Goal: Task Accomplishment & Management: Manage account settings

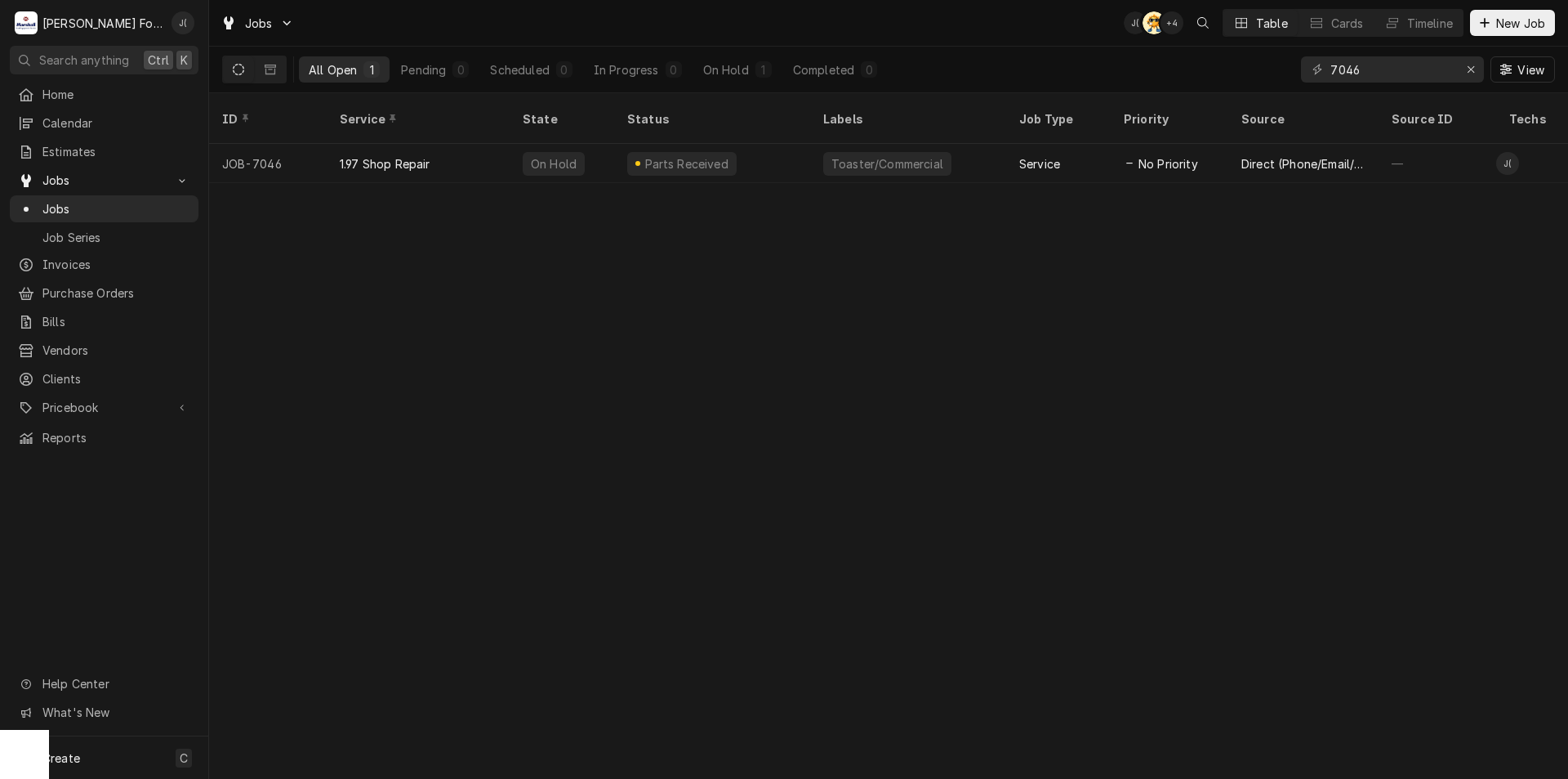
drag, startPoint x: 1319, startPoint y: 83, endPoint x: 1298, endPoint y: 85, distance: 21.1
click at [1303, 85] on div "7046 View" at bounding box center [1428, 69] width 254 height 46
type input "6955"
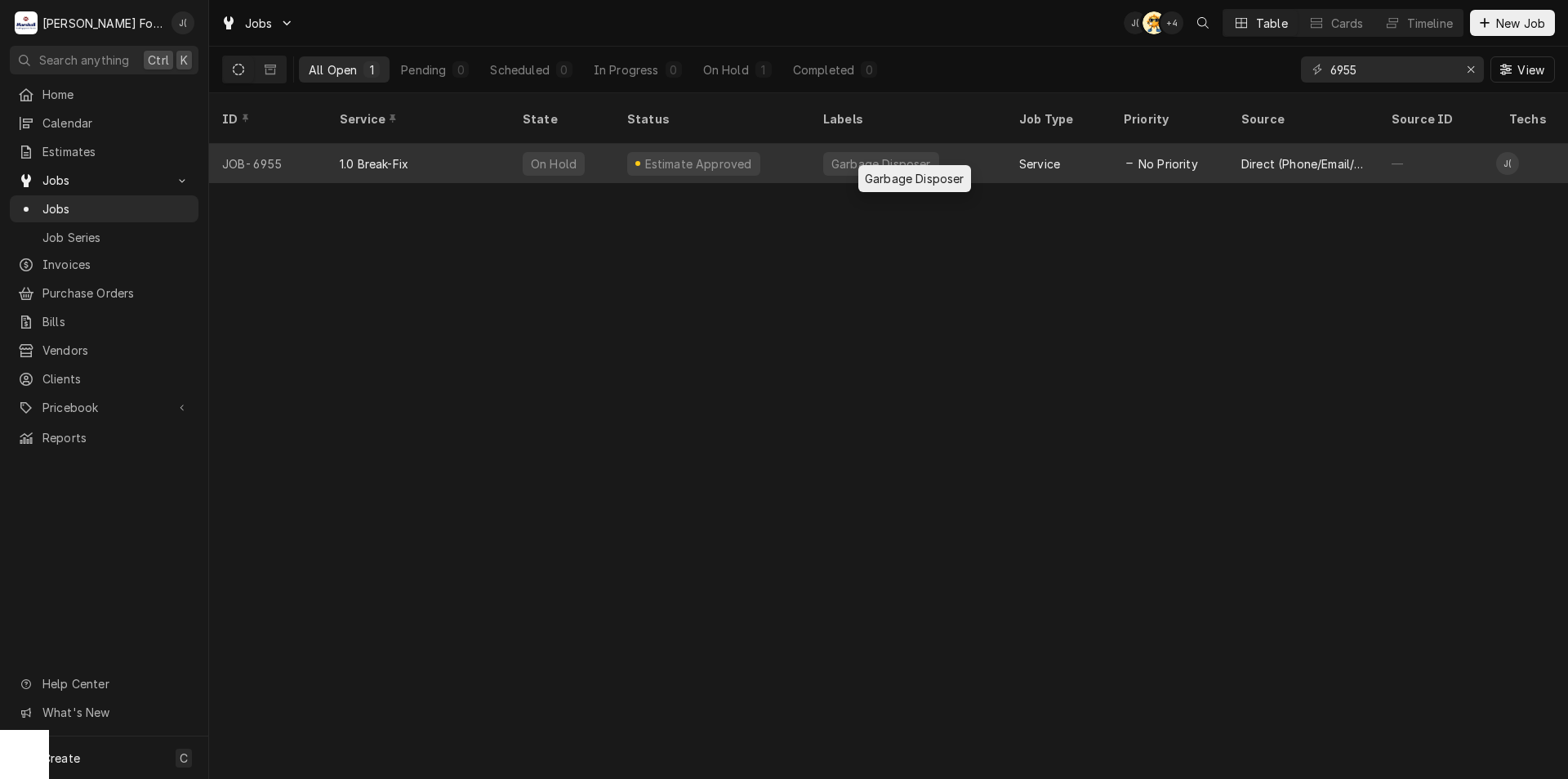
click at [918, 156] on div "Garbage Disposer" at bounding box center [882, 164] width 103 height 17
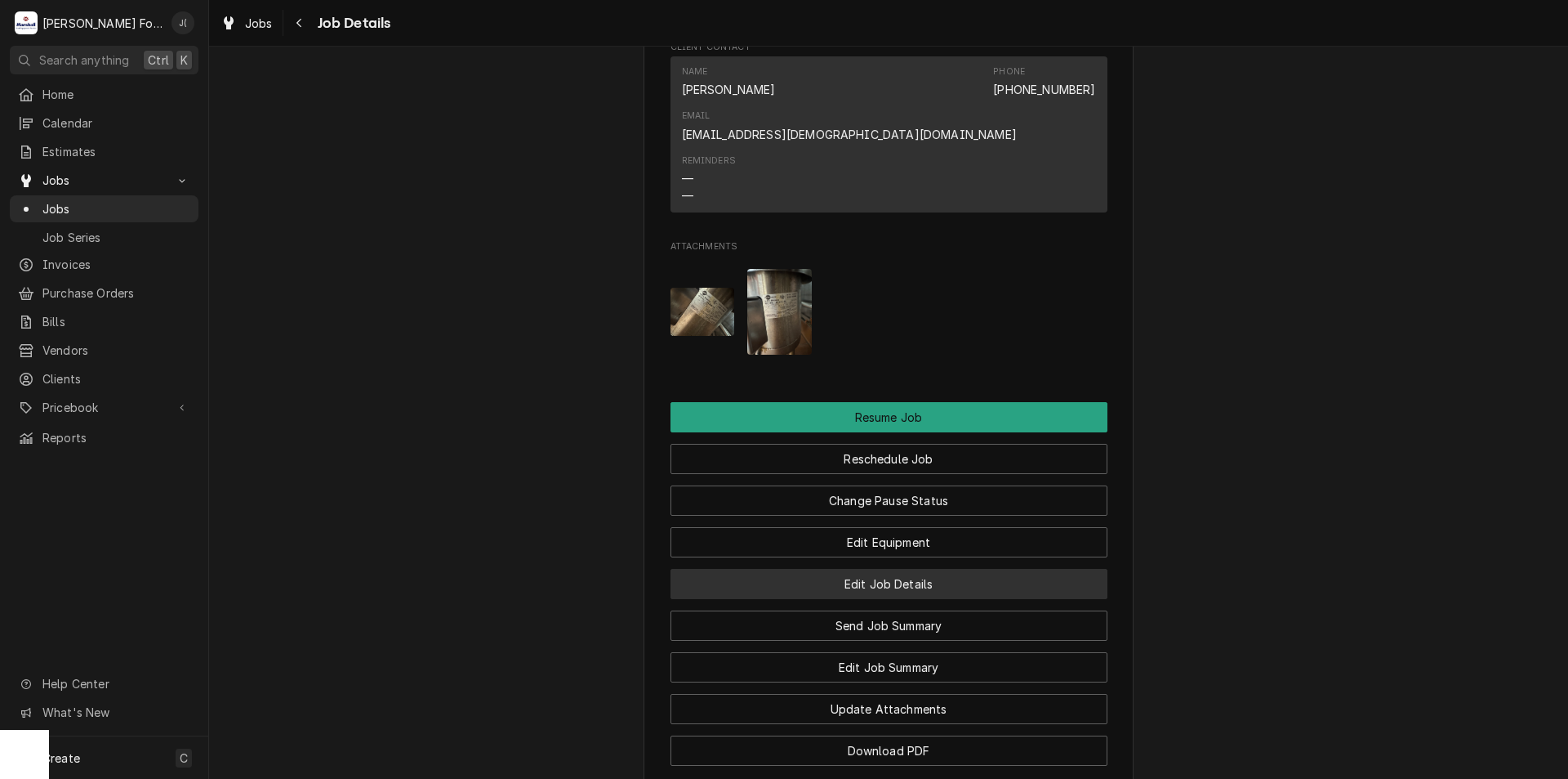
scroll to position [1553, 0]
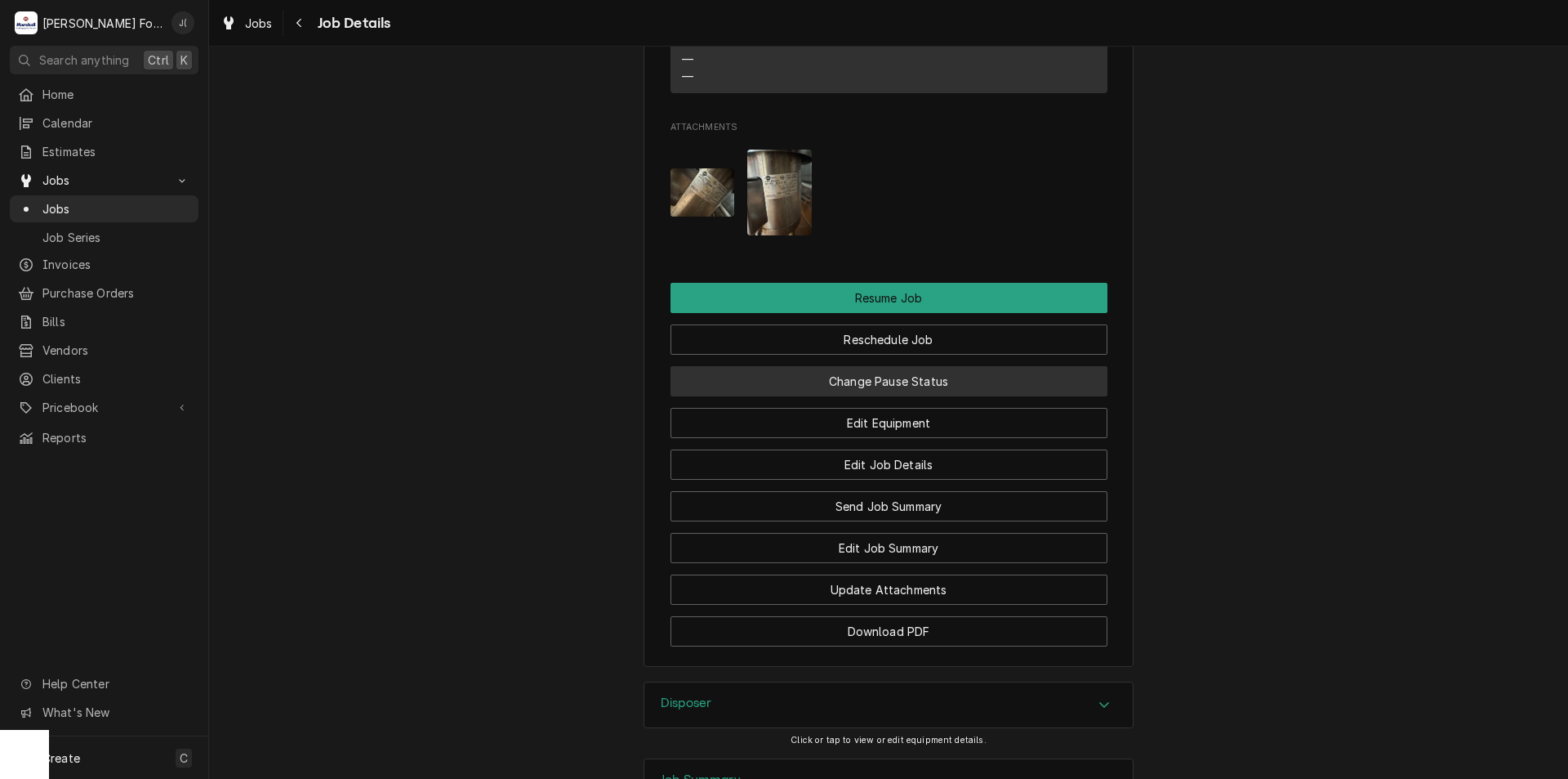
click at [873, 366] on button "Change Pause Status" at bounding box center [888, 381] width 437 height 30
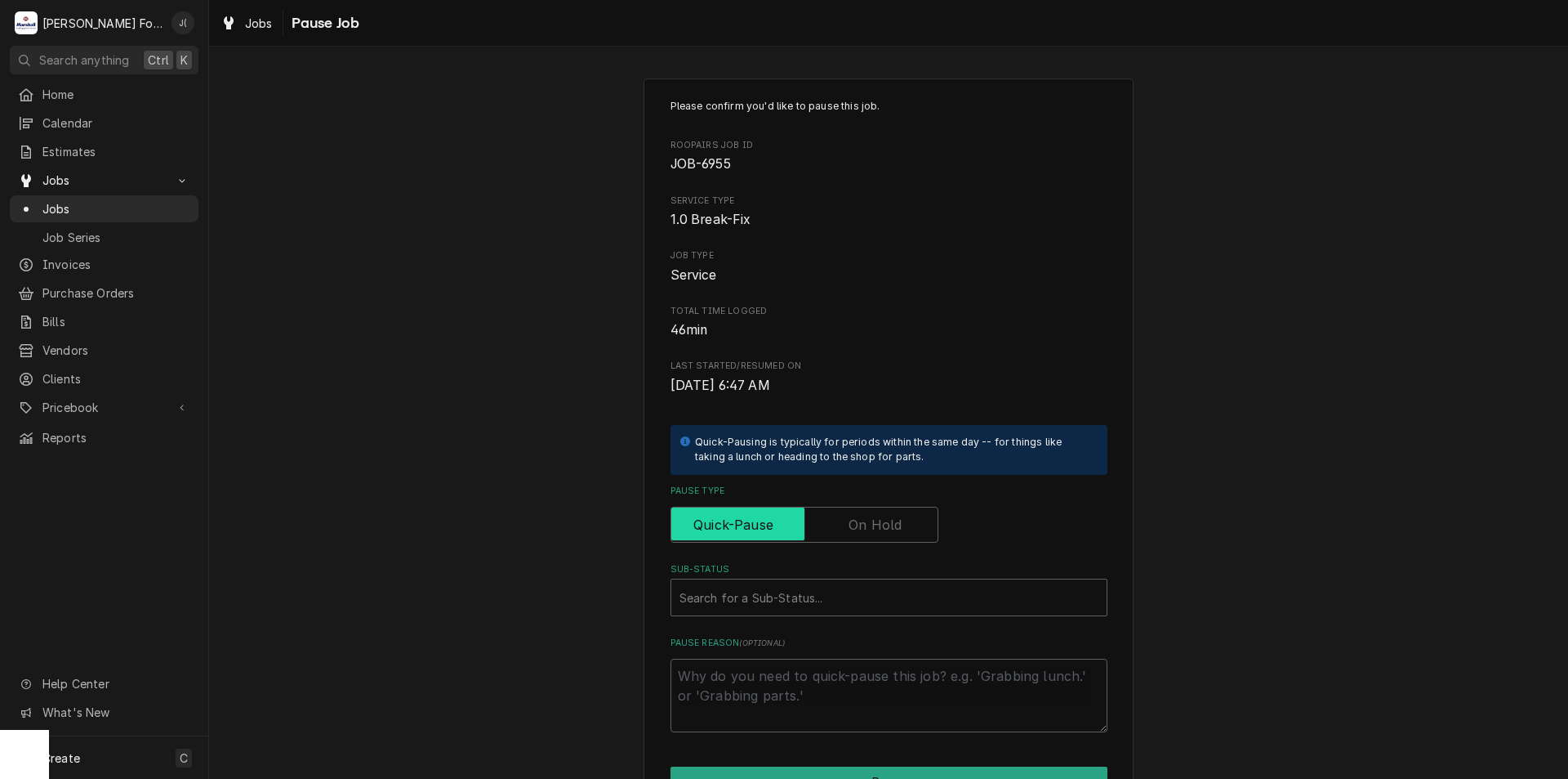
drag, startPoint x: 859, startPoint y: 510, endPoint x: 854, endPoint y: 531, distance: 21.6
click at [859, 511] on input "Pause Type" at bounding box center [805, 524] width 254 height 36
checkbox input "true"
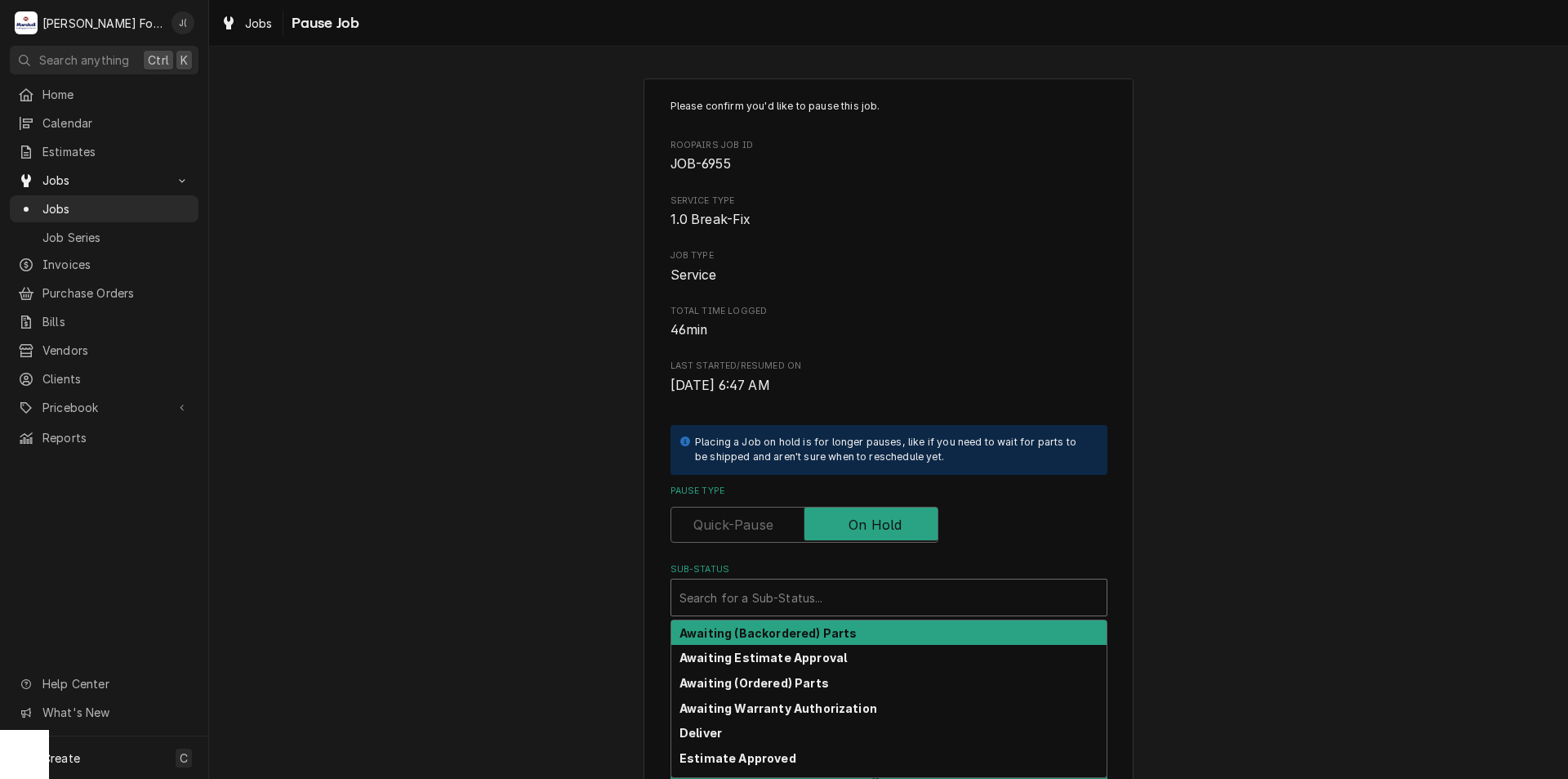
drag, startPoint x: 825, startPoint y: 596, endPoint x: 795, endPoint y: 664, distance: 74.3
click at [822, 601] on div "Sub-Status" at bounding box center [889, 597] width 419 height 30
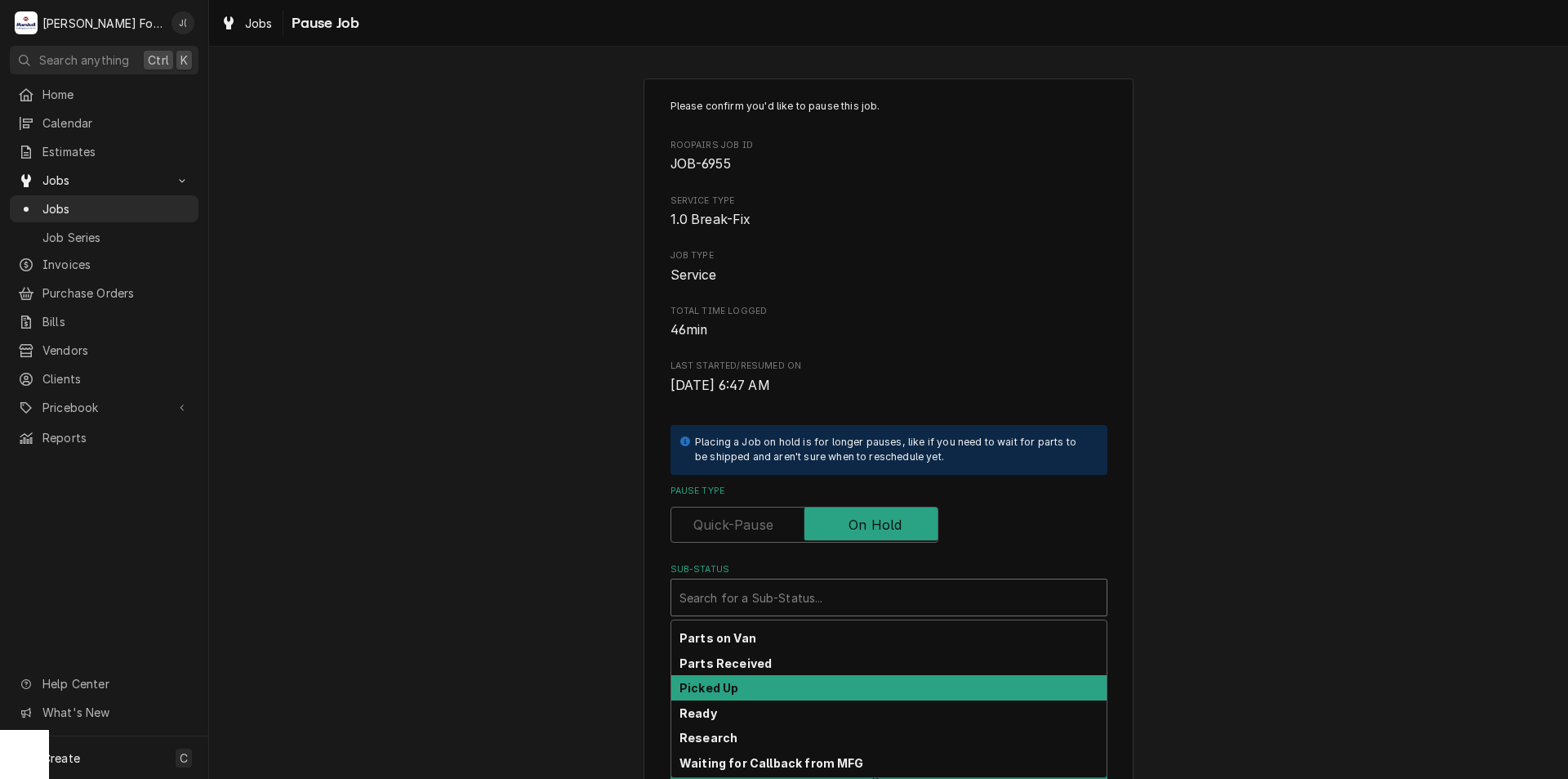
scroll to position [268, 0]
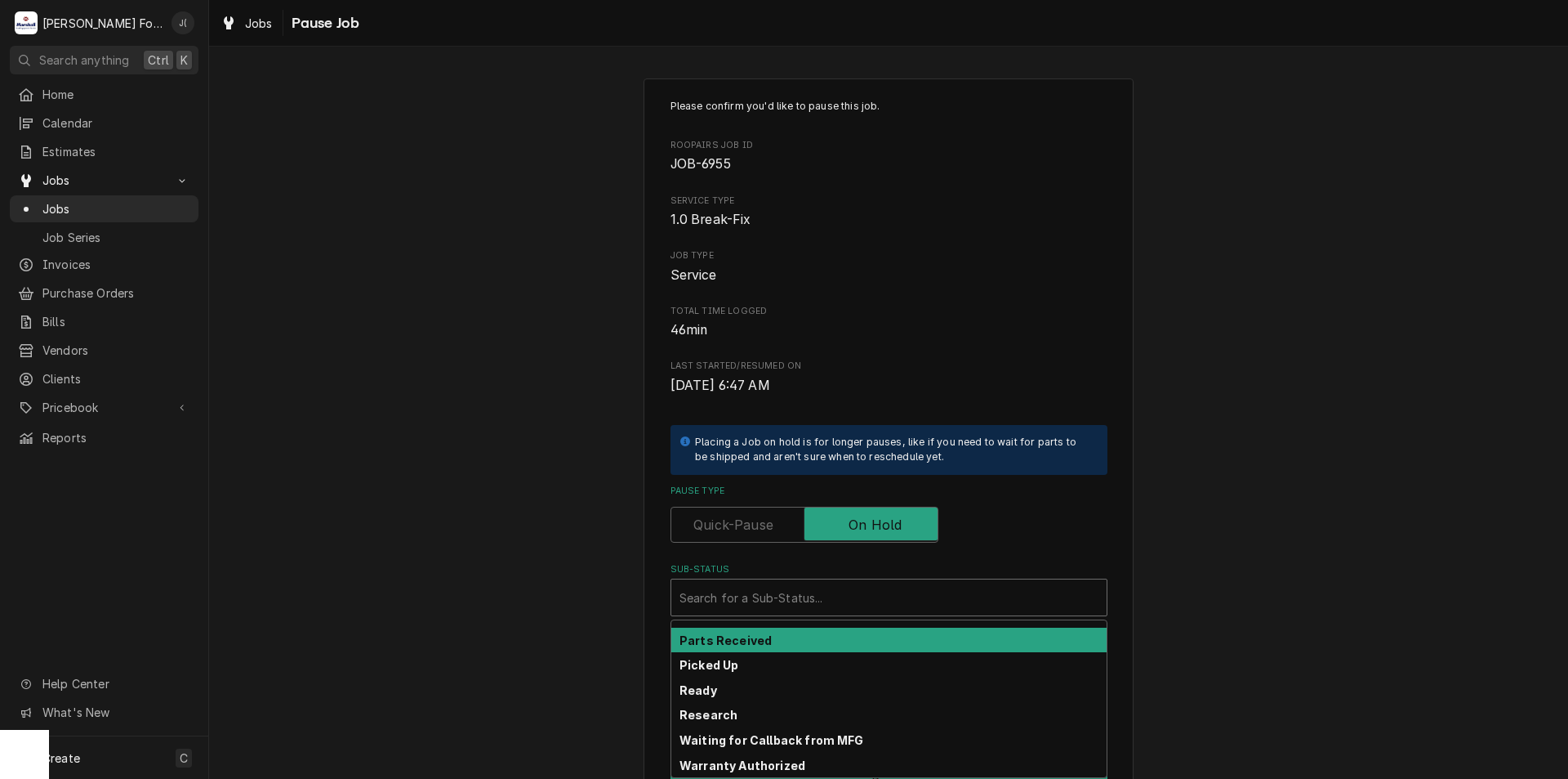
click at [784, 642] on div "Parts Received" at bounding box center [888, 640] width 435 height 25
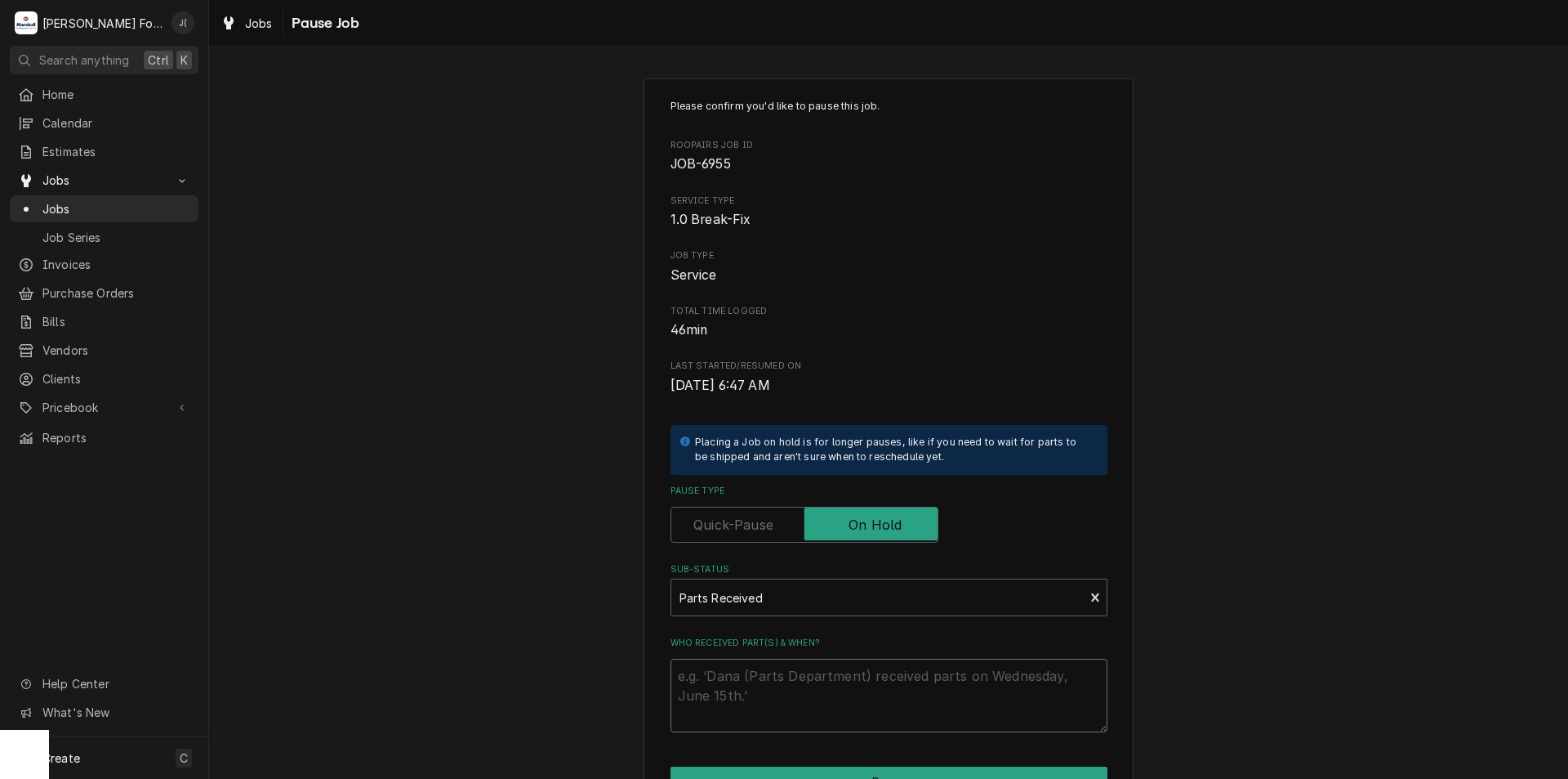
drag, startPoint x: 770, startPoint y: 681, endPoint x: 784, endPoint y: 667, distance: 19.8
click at [772, 681] on textarea "Who received part(s) & when?" at bounding box center [888, 695] width 437 height 74
type textarea "x"
type textarea "9"
type textarea "x"
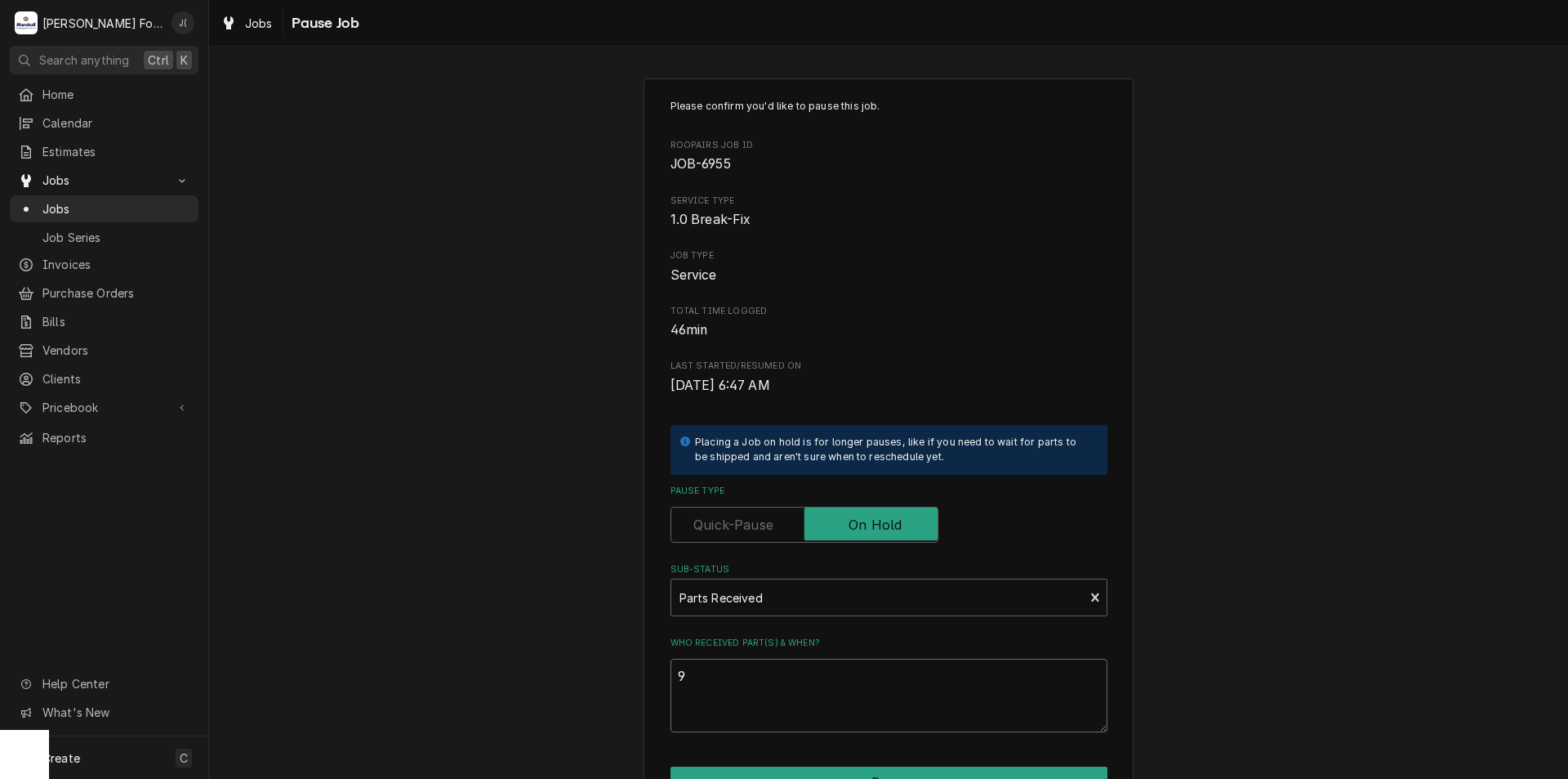
type textarea "9/"
type textarea "x"
type textarea "9/3"
type textarea "x"
type textarea "9/30"
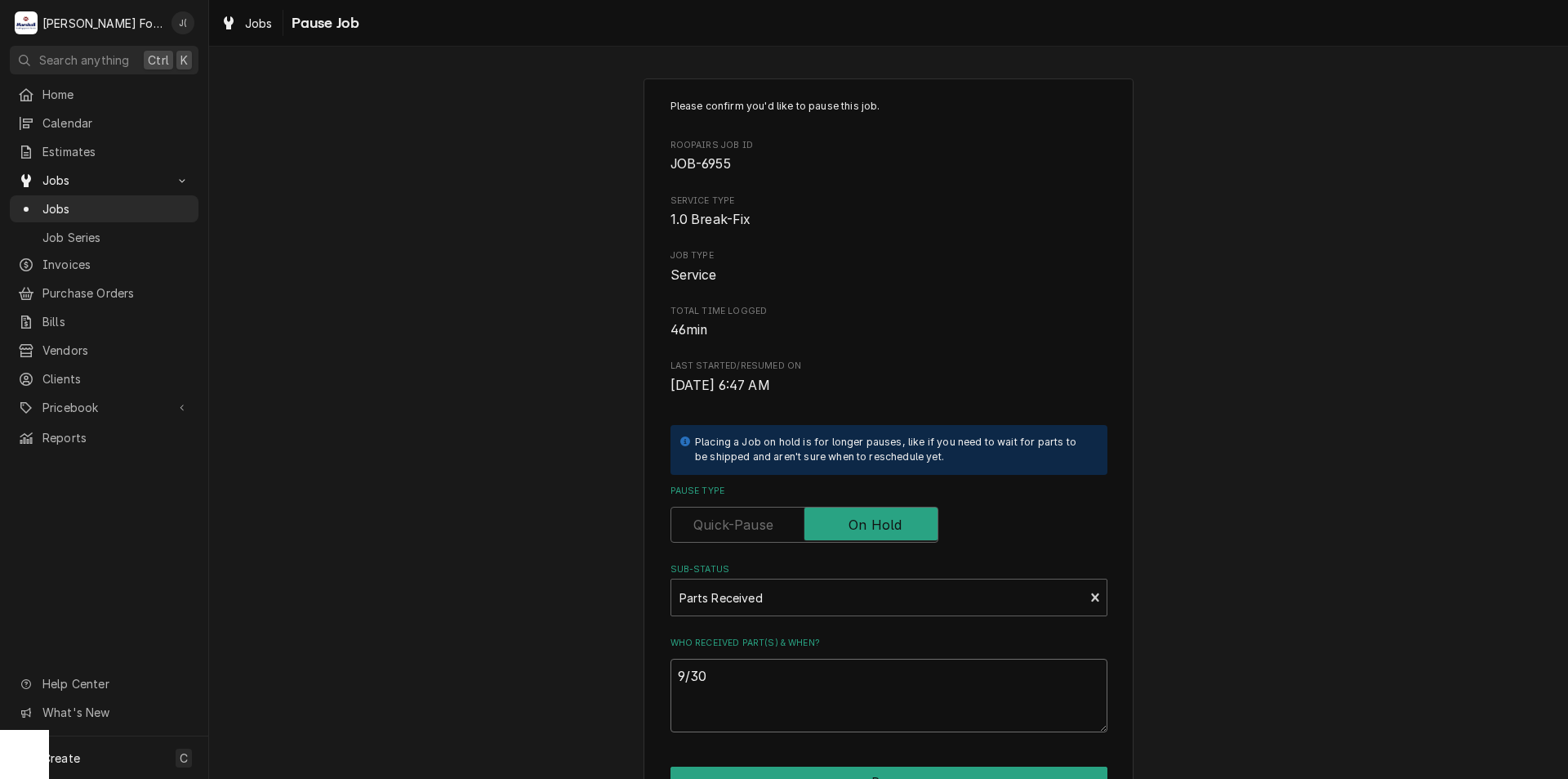
type textarea "x"
type textarea "9/30/"
type textarea "x"
type textarea "9/30/2"
type textarea "x"
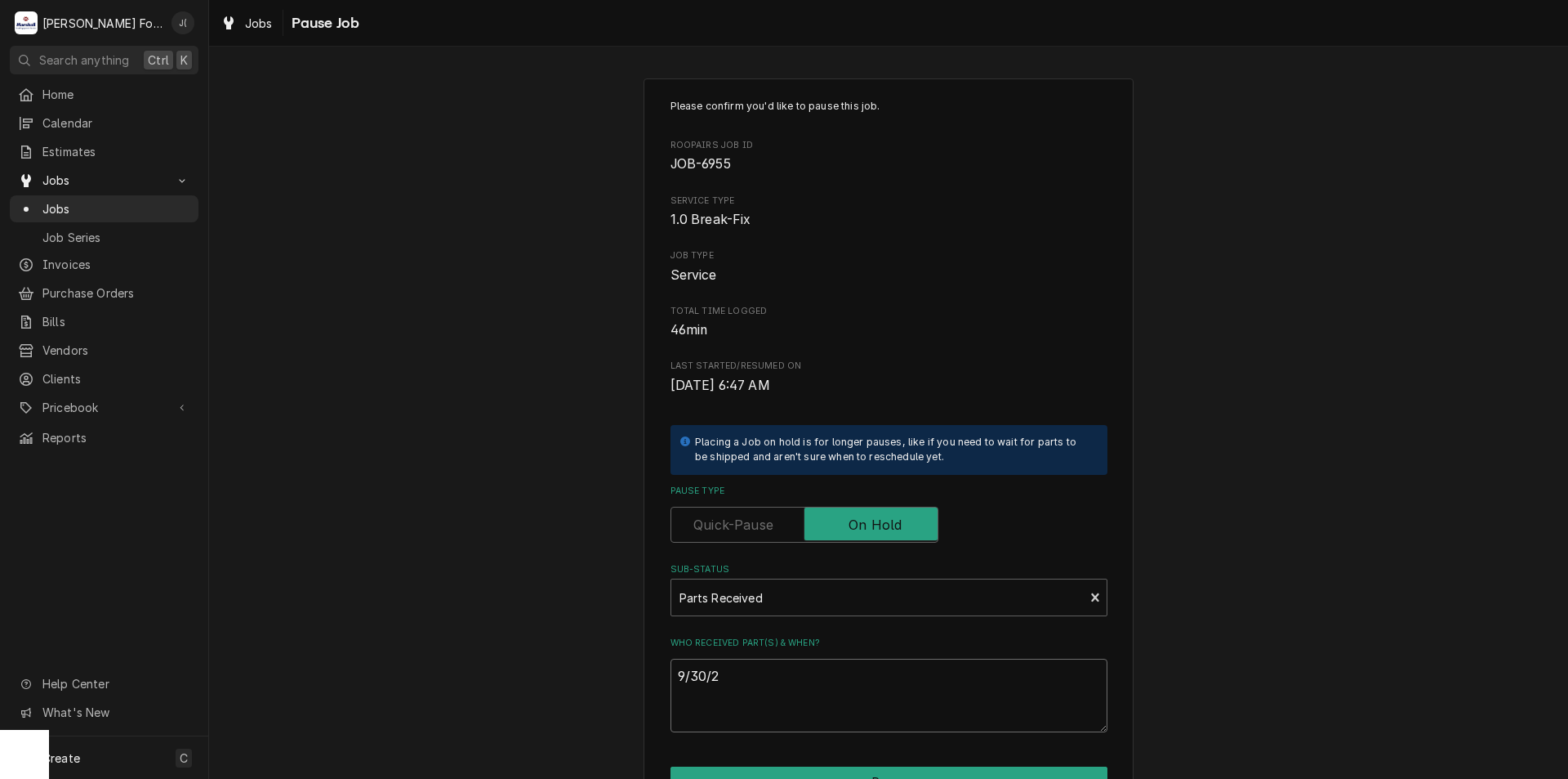
type textarea "[DATE]"
type textarea "x"
type textarea "9/30/202"
type textarea "x"
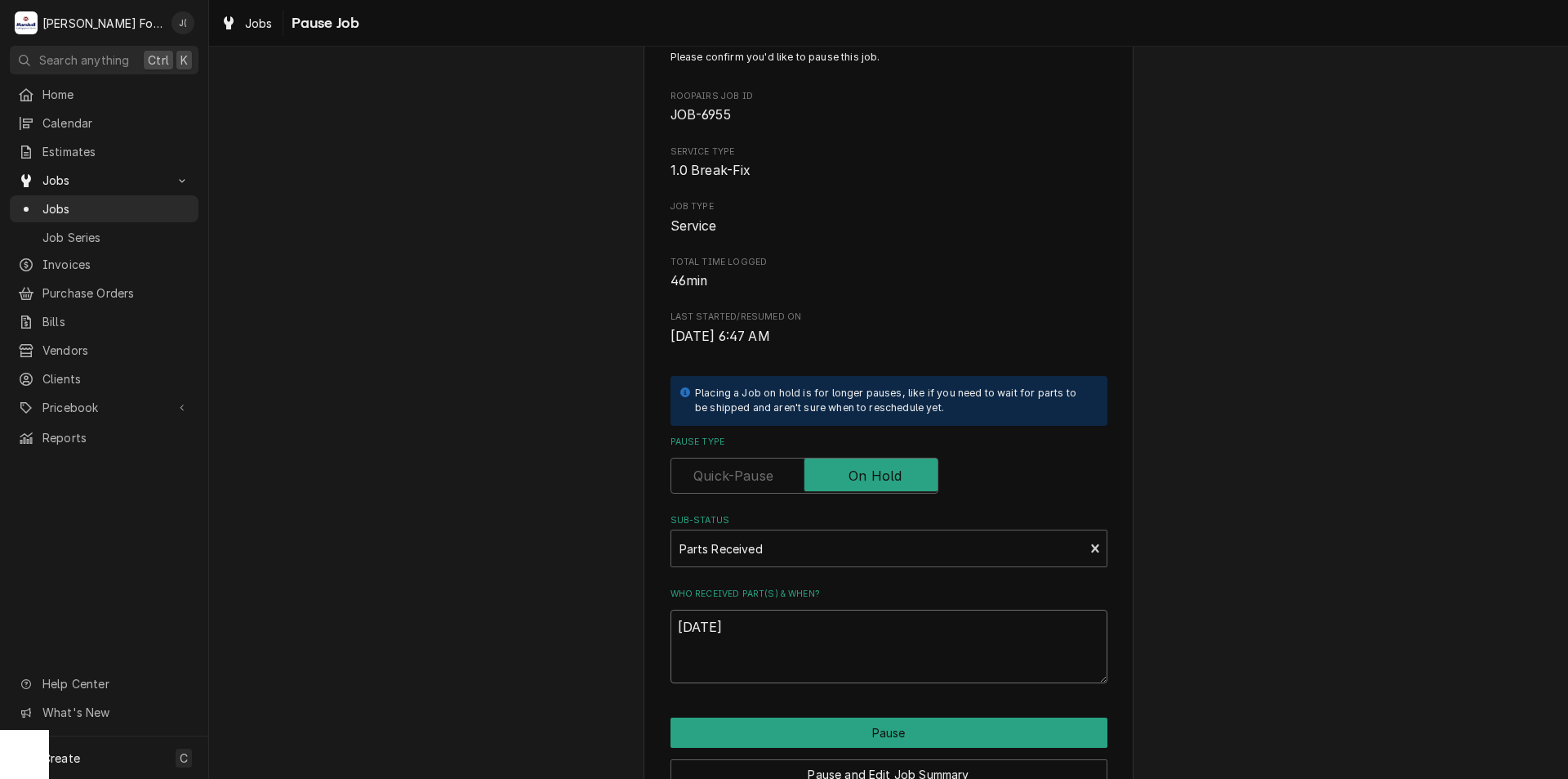
scroll to position [82, 0]
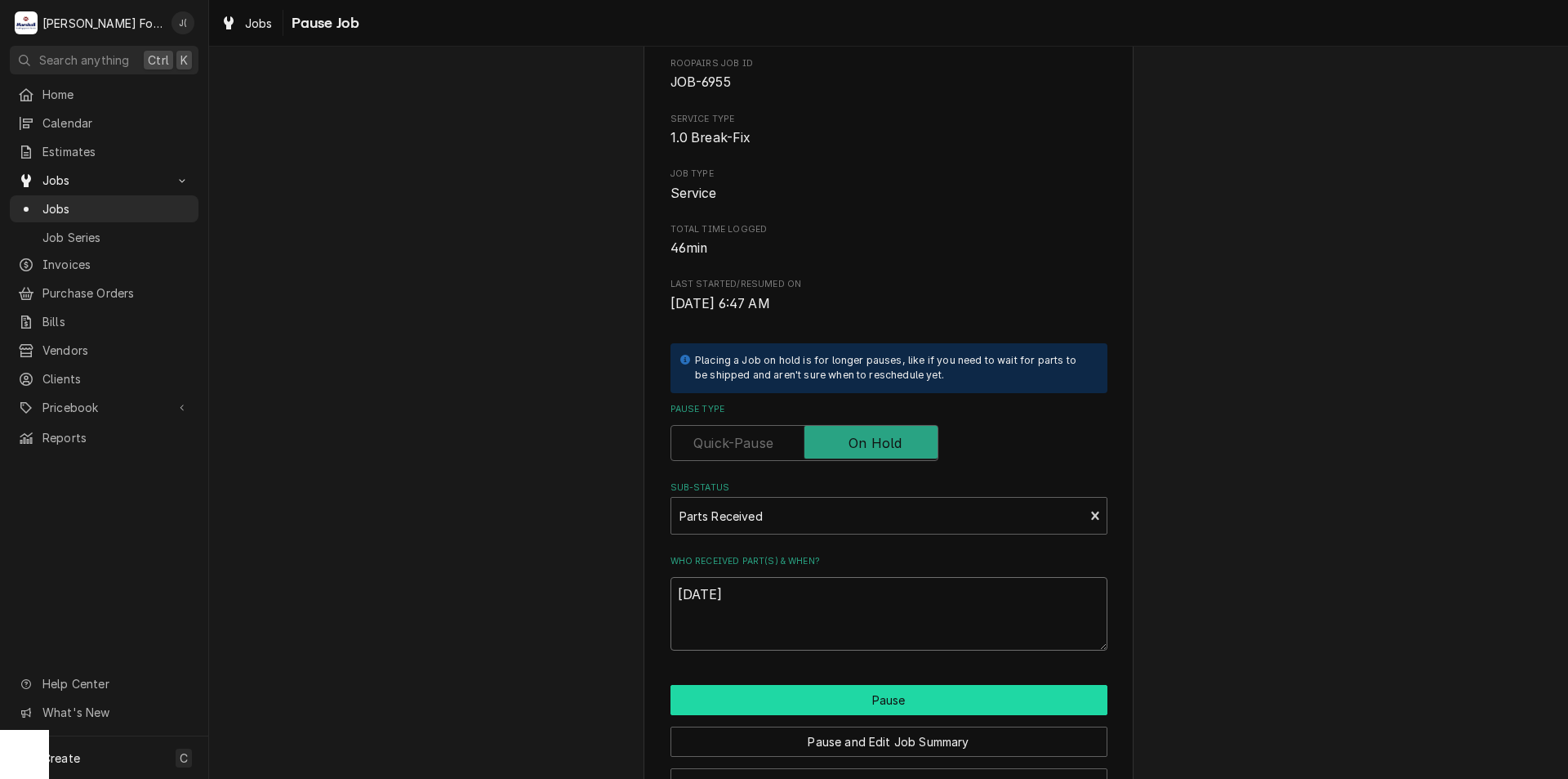
type textarea "[DATE]"
click at [891, 691] on div "Please confirm you'd like to pause this job. Roopairs Job ID JOB-6955 Service T…" at bounding box center [888, 408] width 490 height 823
click at [894, 697] on button "Pause" at bounding box center [888, 700] width 437 height 30
type textarea "x"
